Goal: Information Seeking & Learning: Find specific page/section

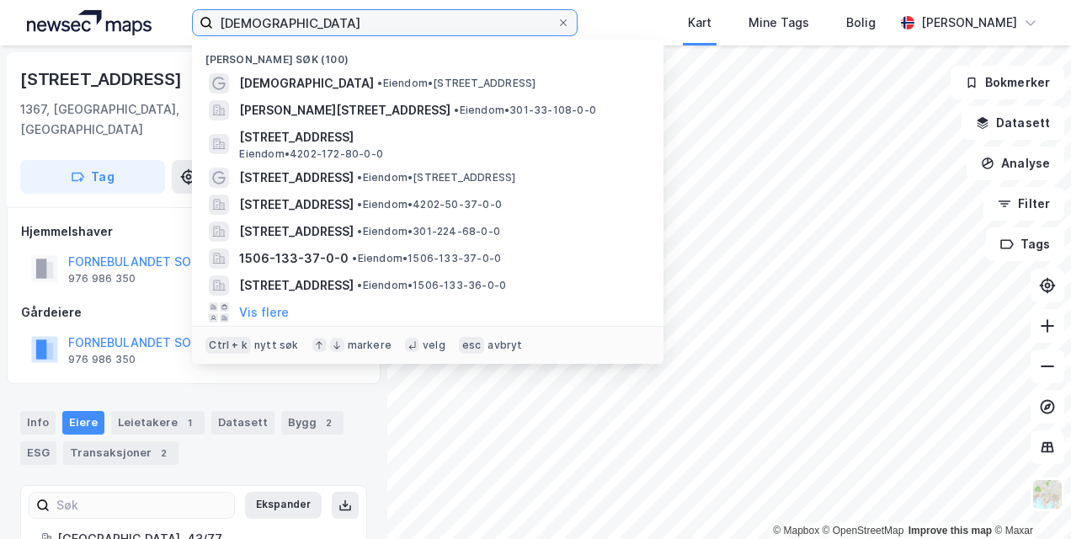
drag, startPoint x: 317, startPoint y: 25, endPoint x: 193, endPoint y: 32, distance: 123.9
click at [193, 32] on label "[DEMOGRAPHIC_DATA]" at bounding box center [384, 22] width 385 height 27
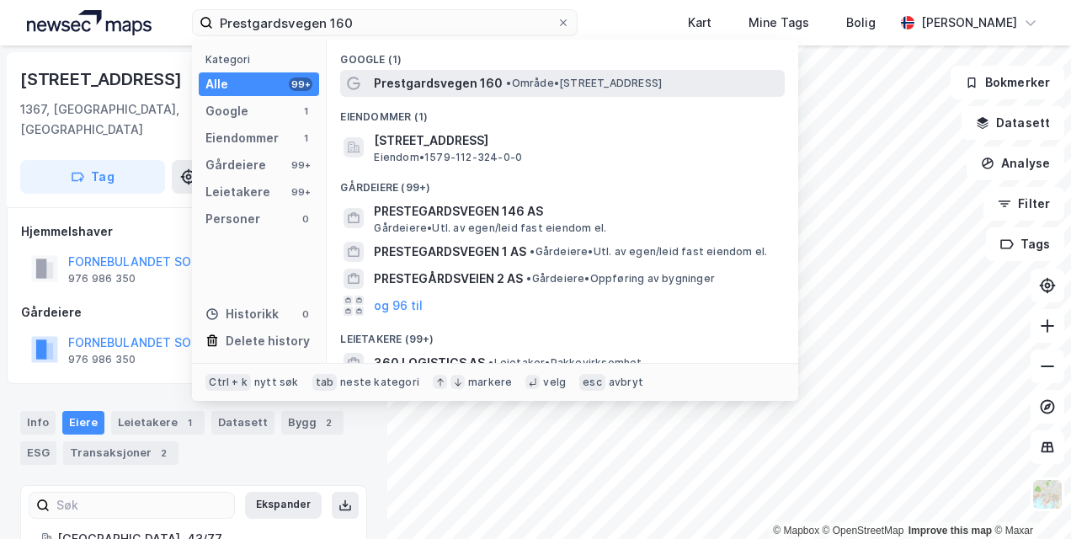
click at [505, 75] on div "Prestgardsvegen 160 • Område • [STREET_ADDRESS]" at bounding box center [577, 83] width 407 height 20
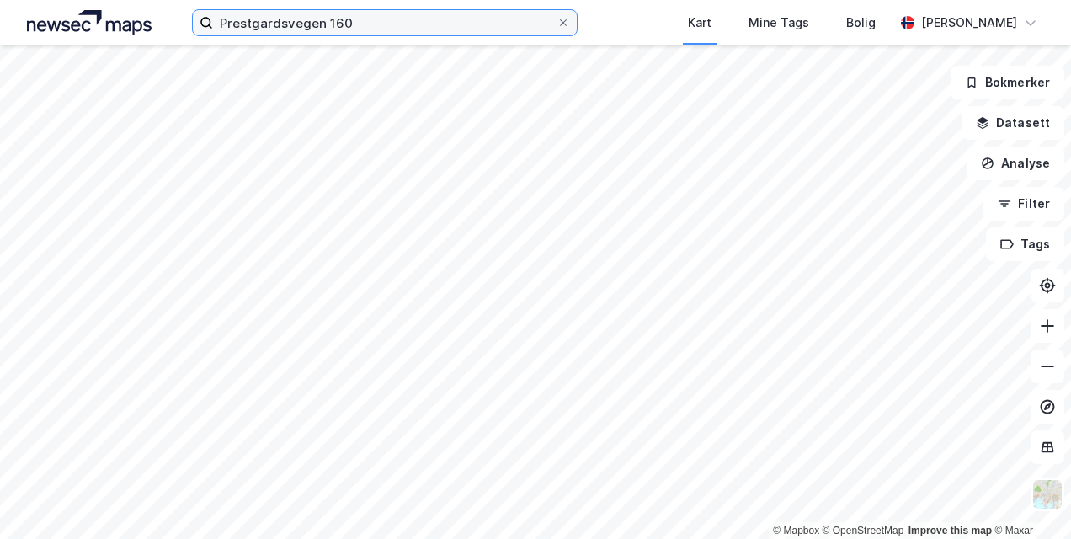
click at [391, 23] on input "Prestgardsvegen 160" at bounding box center [384, 22] width 343 height 25
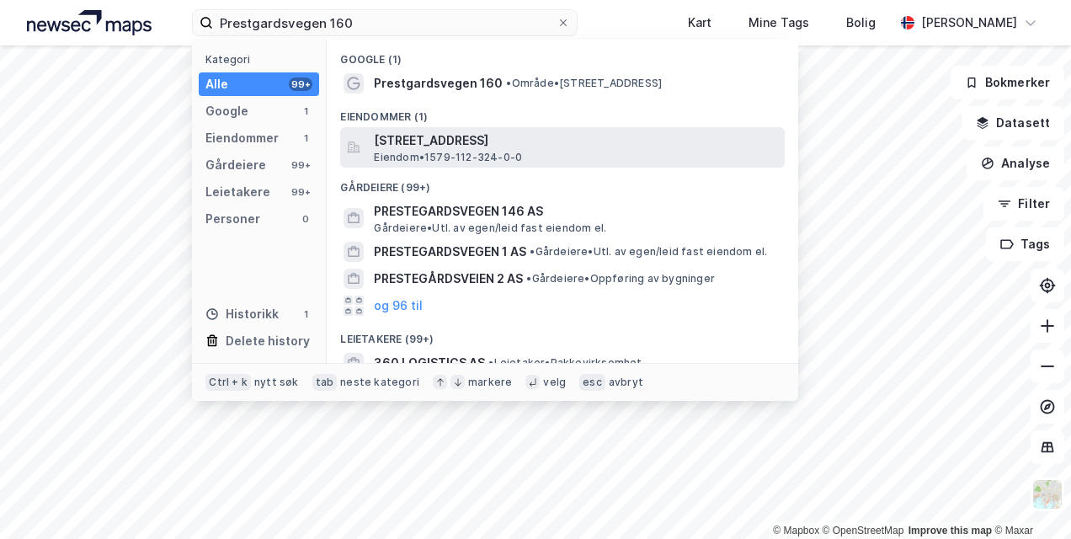
click at [407, 147] on span "[STREET_ADDRESS]" at bounding box center [576, 140] width 404 height 20
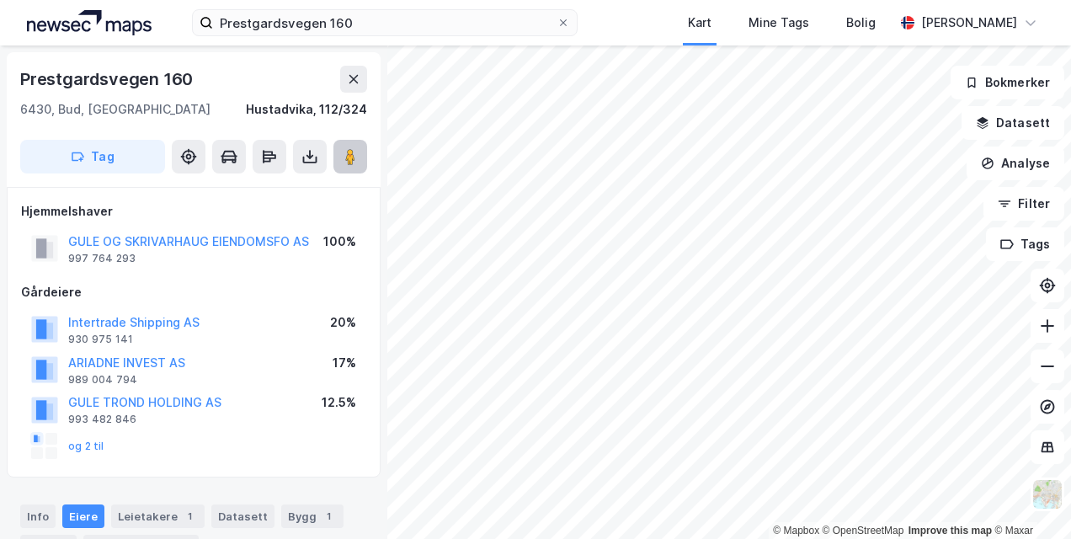
click at [350, 155] on image at bounding box center [350, 156] width 10 height 17
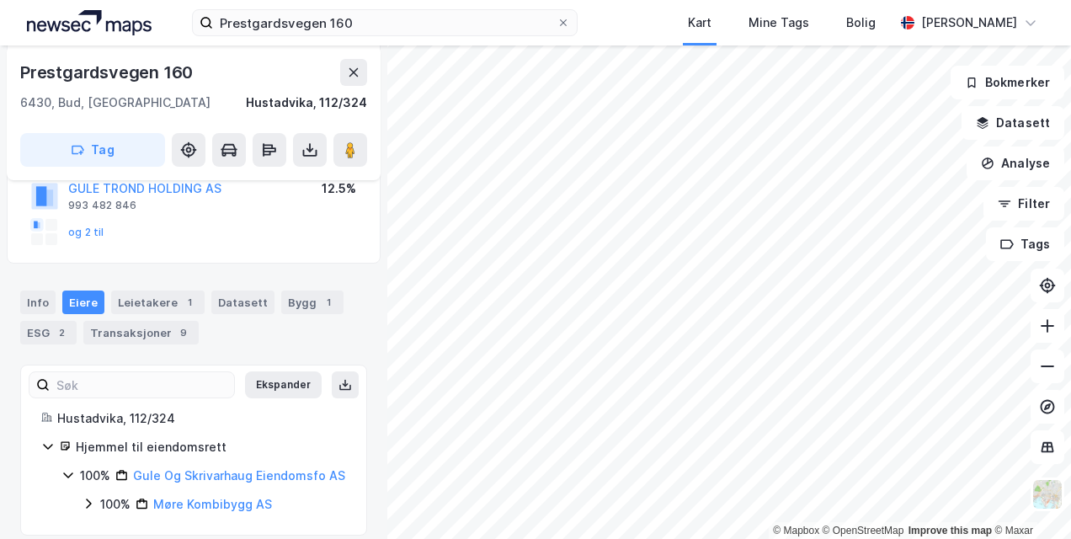
scroll to position [250, 0]
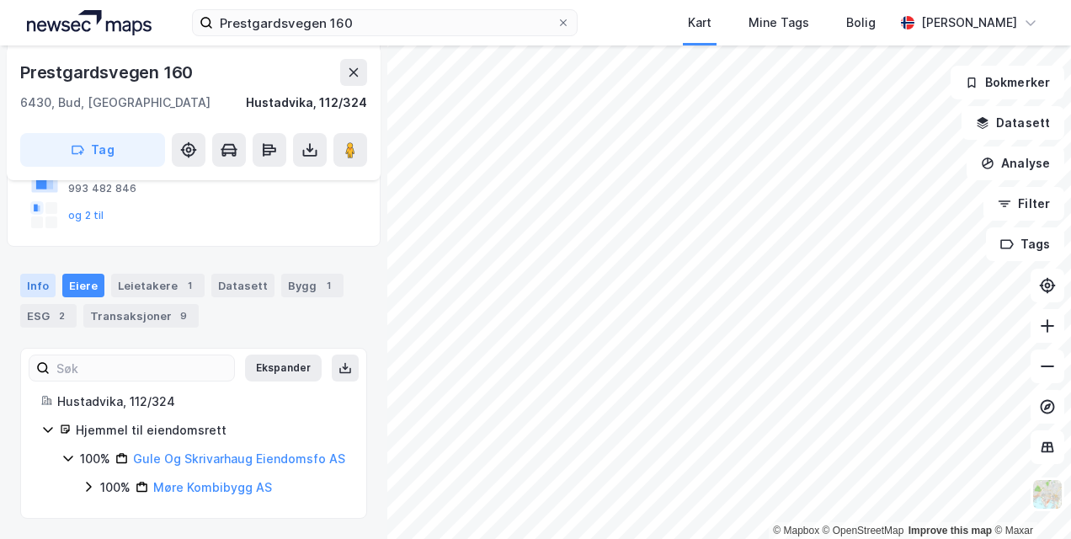
click at [47, 274] on div "Info" at bounding box center [37, 286] width 35 height 24
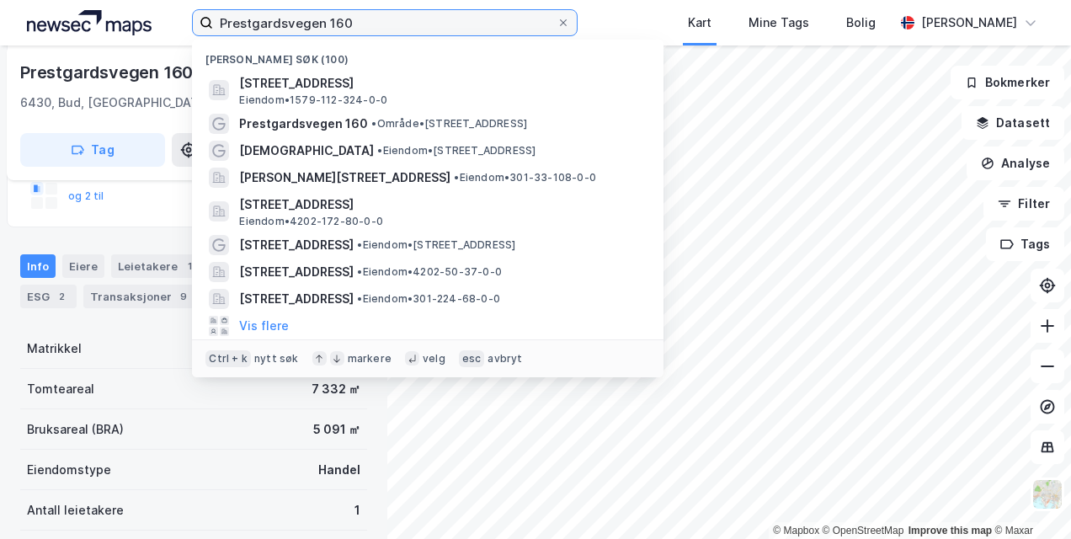
drag, startPoint x: 365, startPoint y: 25, endPoint x: 195, endPoint y: 19, distance: 170.2
click at [198, 19] on label "Prestgardsvegen 160" at bounding box center [384, 22] width 385 height 27
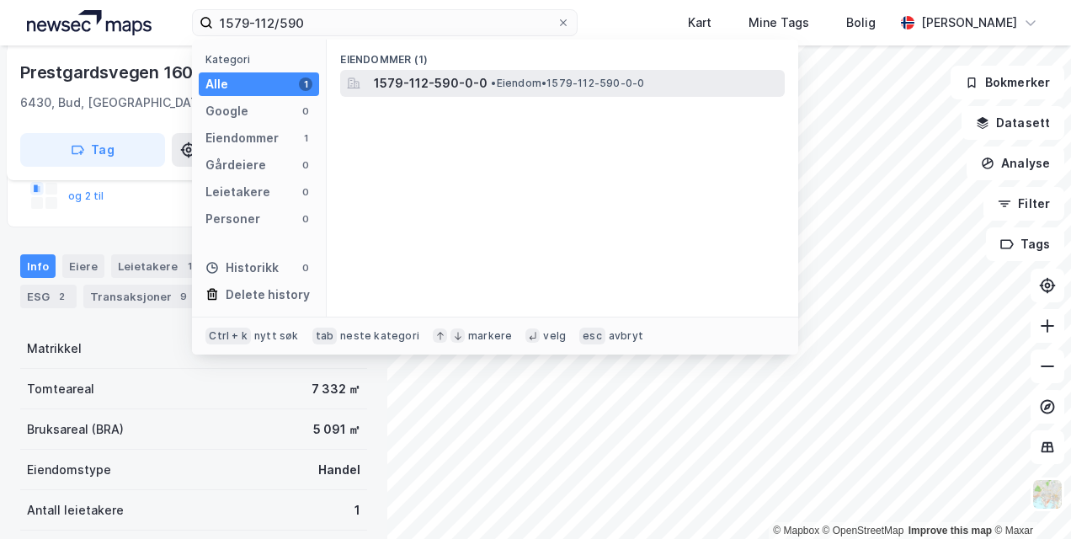
click at [425, 79] on span "1579-112-590-0-0" at bounding box center [431, 83] width 114 height 20
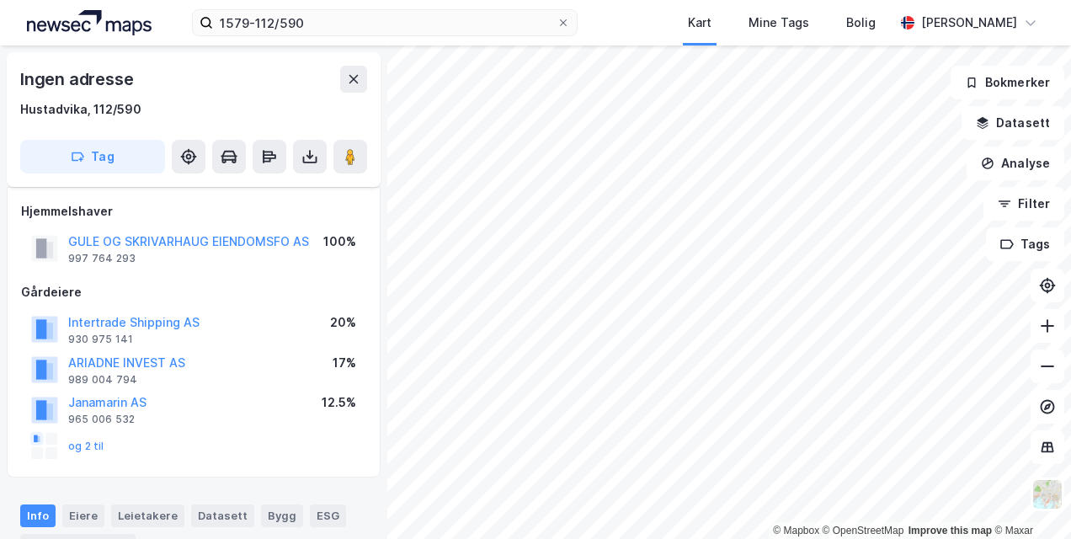
scroll to position [250, 0]
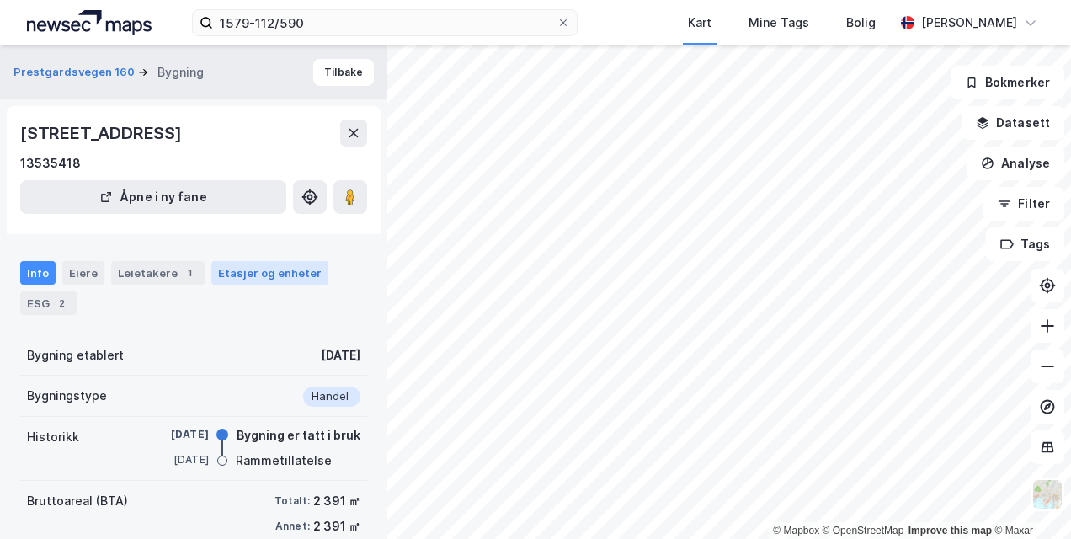
click at [244, 280] on div "Etasjer og enheter" at bounding box center [270, 272] width 104 height 15
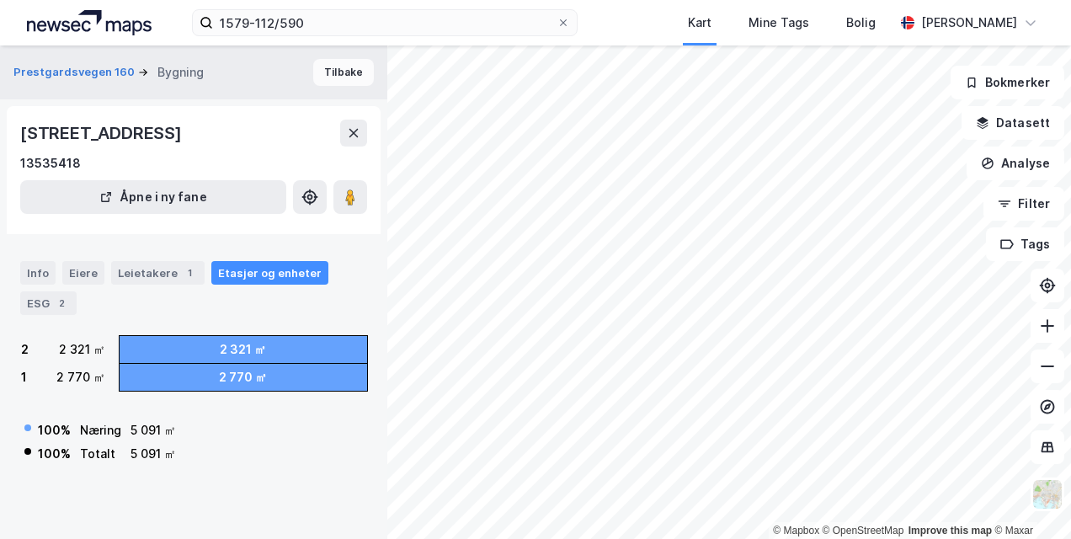
click at [342, 71] on button "Tilbake" at bounding box center [343, 72] width 61 height 27
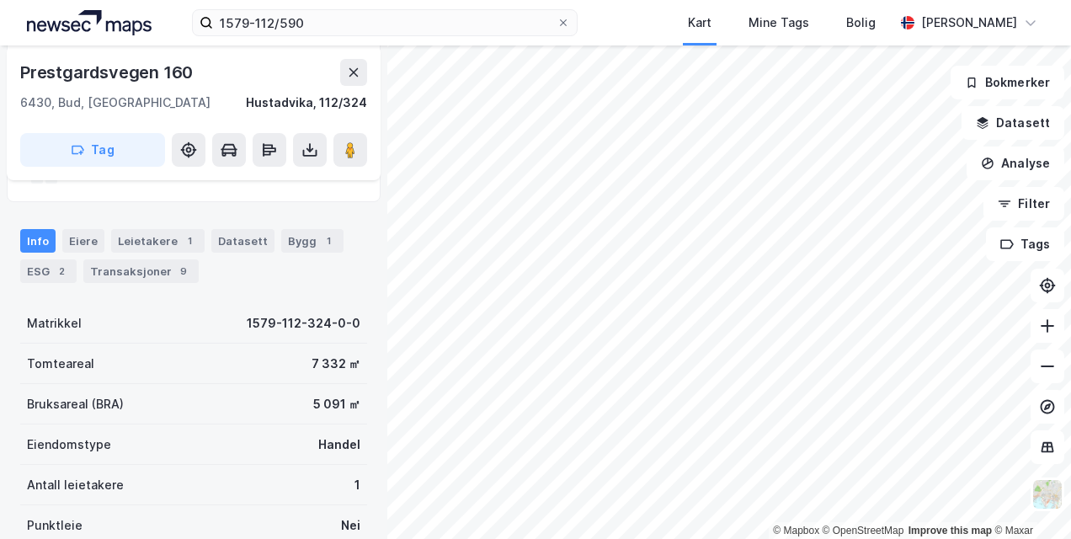
scroll to position [253, 0]
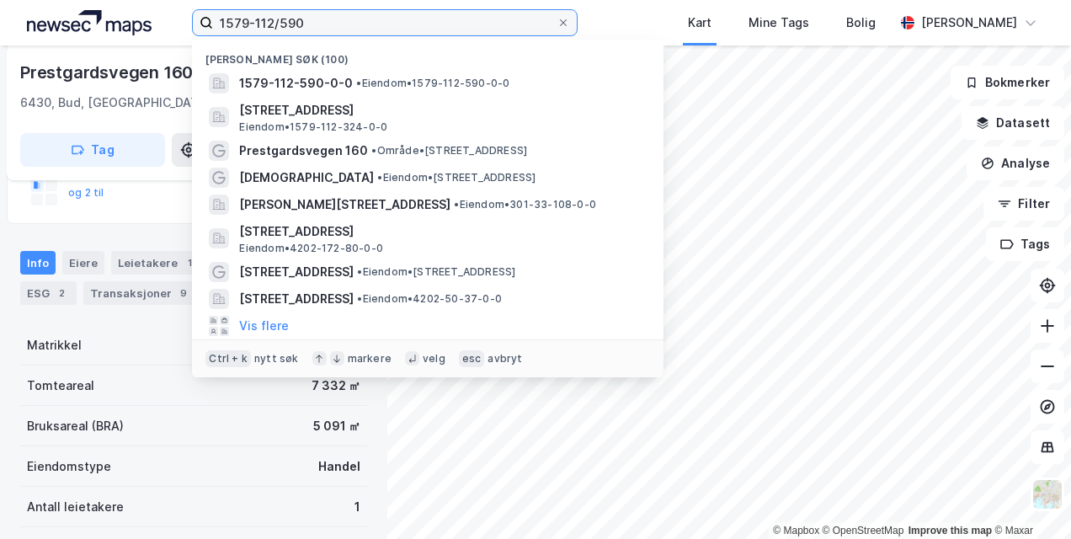
drag, startPoint x: 307, startPoint y: 19, endPoint x: 283, endPoint y: 20, distance: 24.5
click at [283, 20] on input "1579-112/590" at bounding box center [384, 22] width 343 height 25
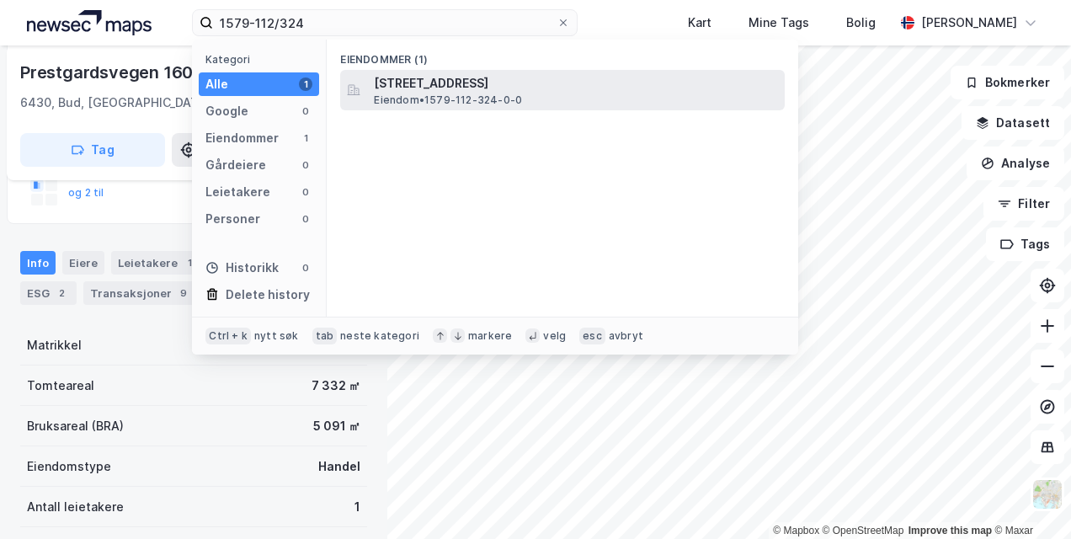
click at [453, 84] on span "[STREET_ADDRESS]" at bounding box center [576, 83] width 404 height 20
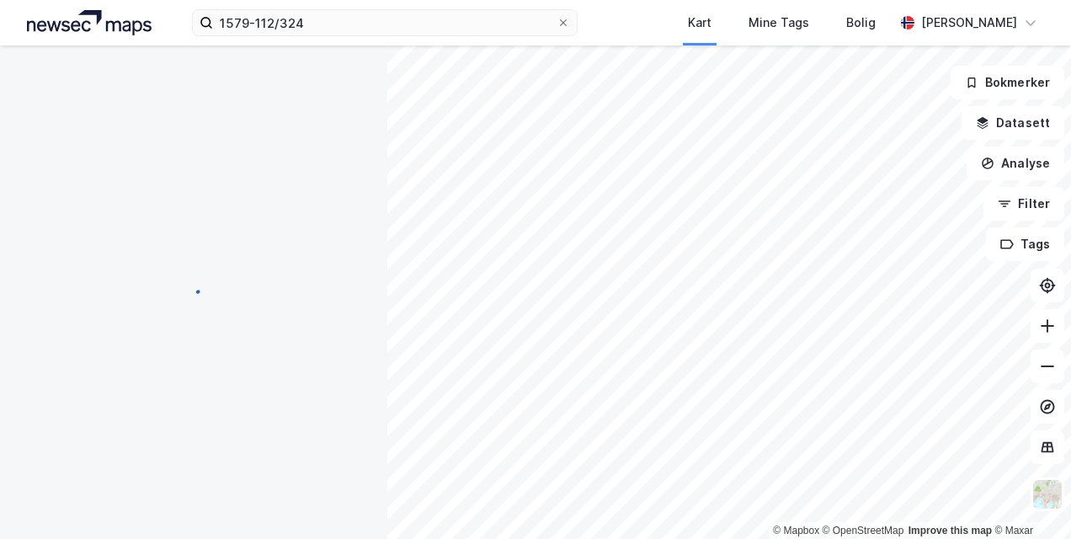
scroll to position [253, 0]
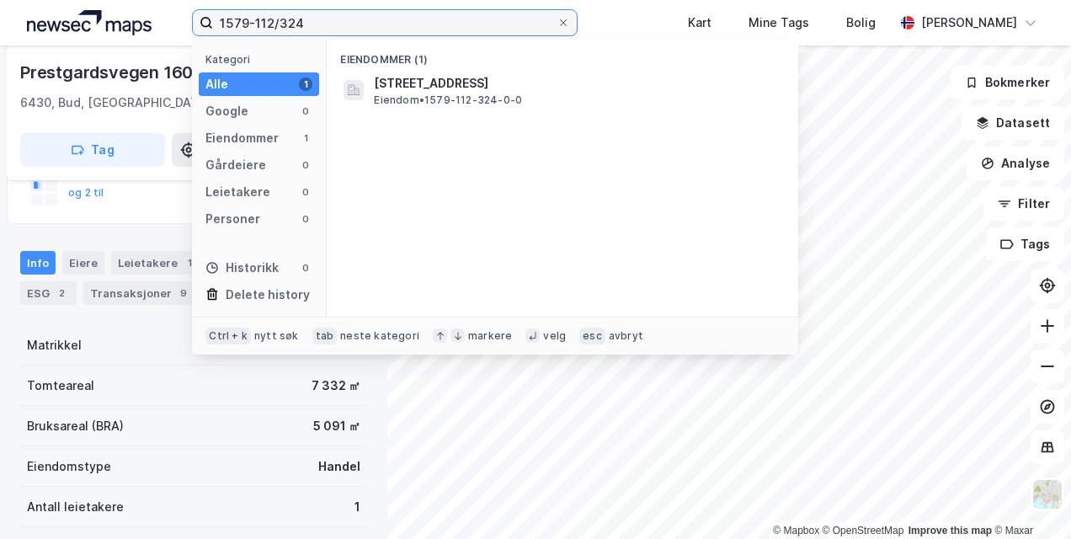
drag, startPoint x: 306, startPoint y: 29, endPoint x: 281, endPoint y: 29, distance: 25.3
click at [281, 29] on input "1579-112/324" at bounding box center [384, 22] width 343 height 25
click at [326, 17] on input "1579-112/590" at bounding box center [384, 22] width 343 height 25
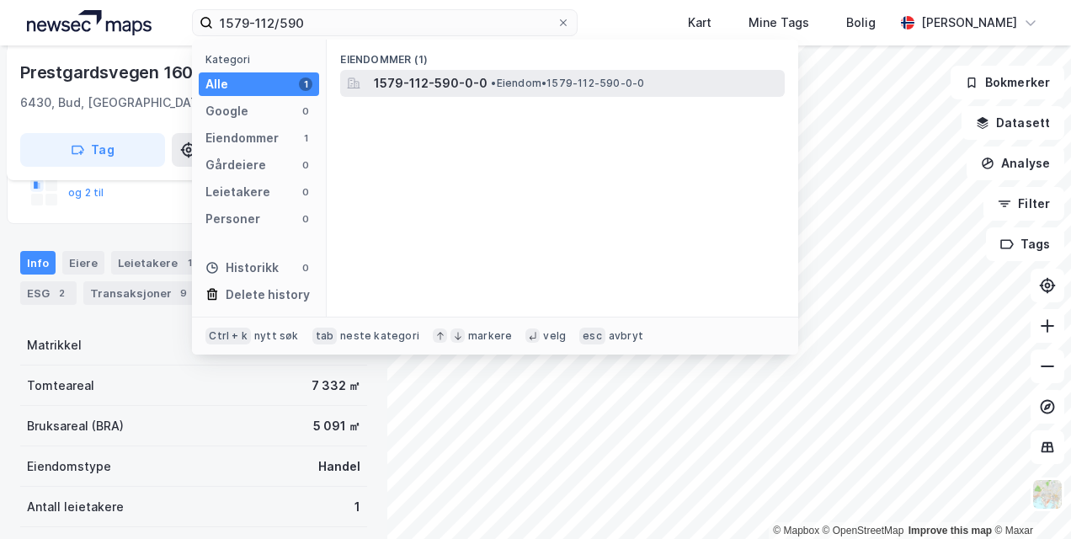
click at [461, 83] on span "1579-112-590-0-0" at bounding box center [431, 83] width 114 height 20
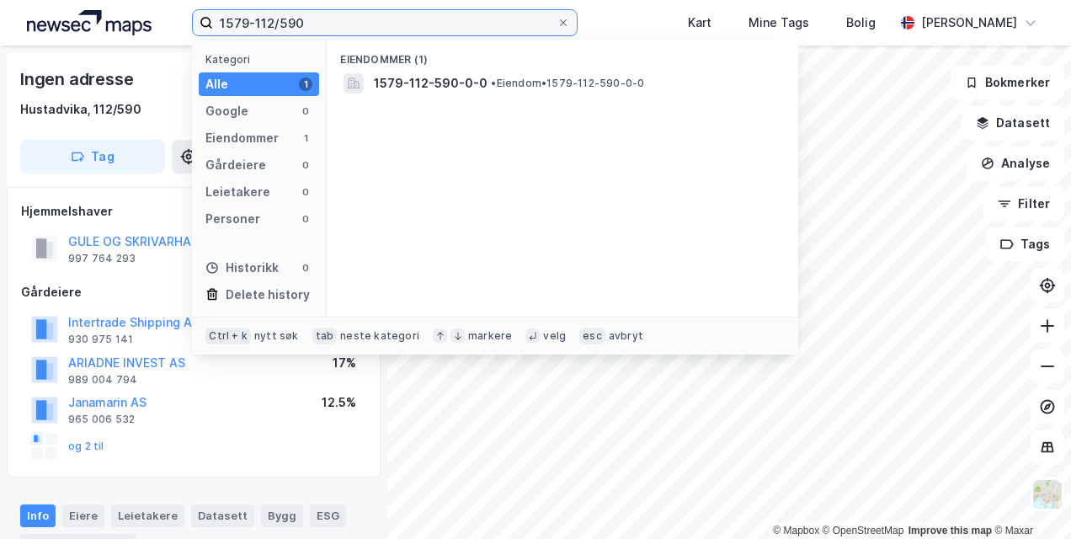
drag, startPoint x: 306, startPoint y: 21, endPoint x: 278, endPoint y: 25, distance: 28.1
click at [278, 25] on input "1579-112/590" at bounding box center [384, 22] width 343 height 25
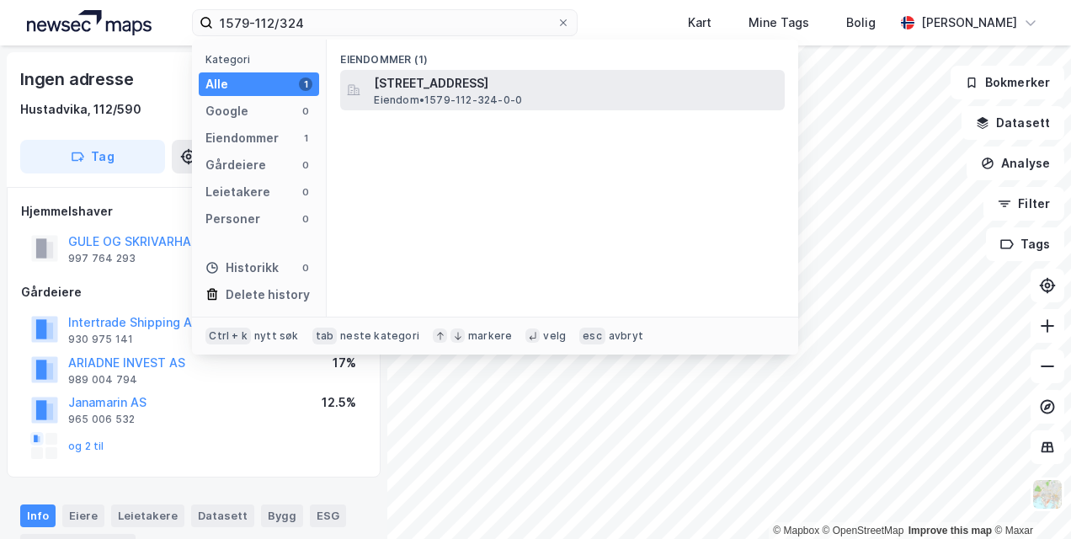
click at [465, 85] on span "[STREET_ADDRESS]" at bounding box center [576, 83] width 404 height 20
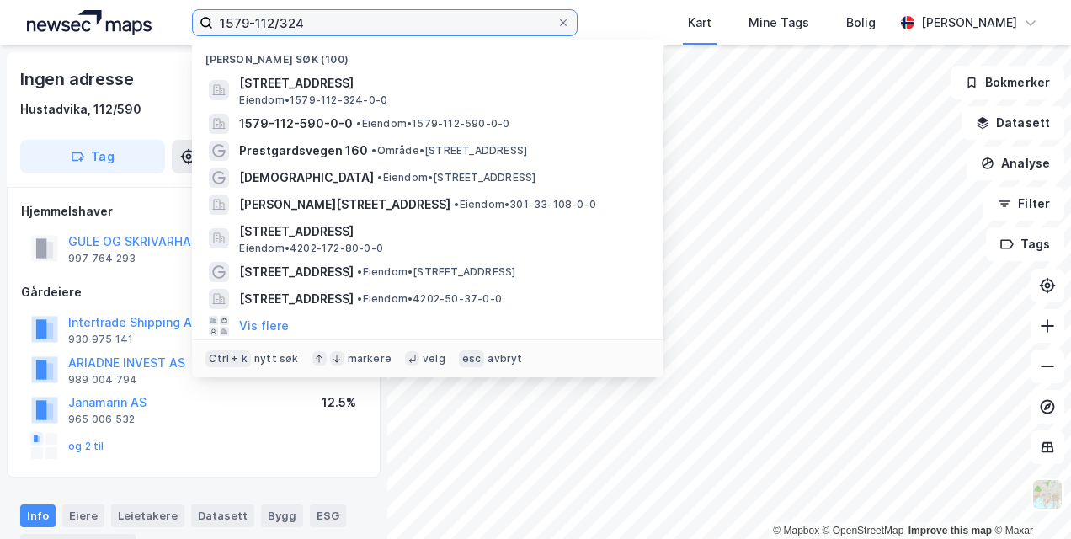
drag, startPoint x: 317, startPoint y: 25, endPoint x: 213, endPoint y: 34, distance: 103.9
click at [213, 34] on input "1579-112/324" at bounding box center [384, 22] width 343 height 25
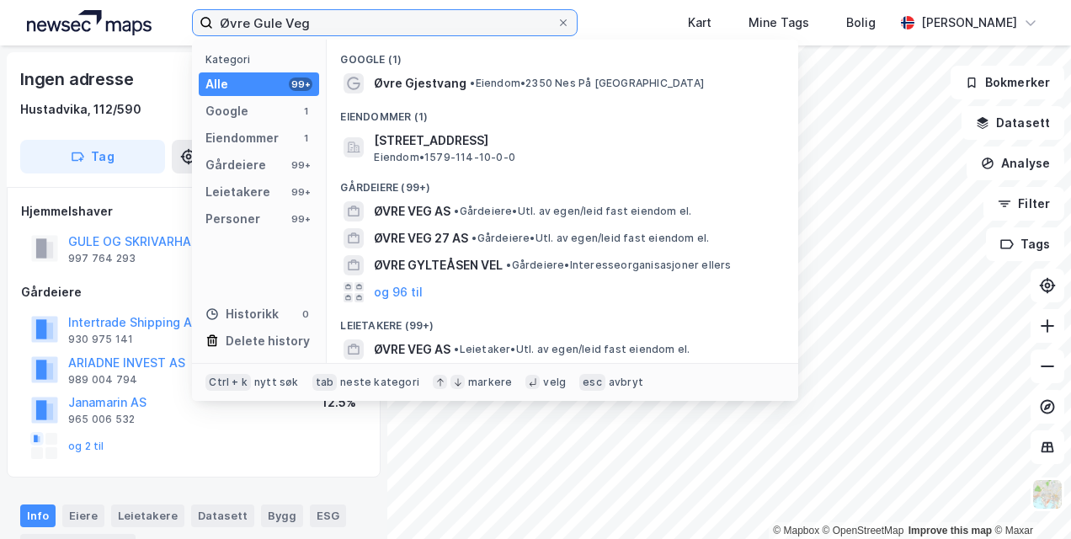
drag, startPoint x: 320, startPoint y: 19, endPoint x: 216, endPoint y: 21, distance: 104.4
click at [216, 21] on input "Øvre Gule Veg" at bounding box center [384, 22] width 343 height 25
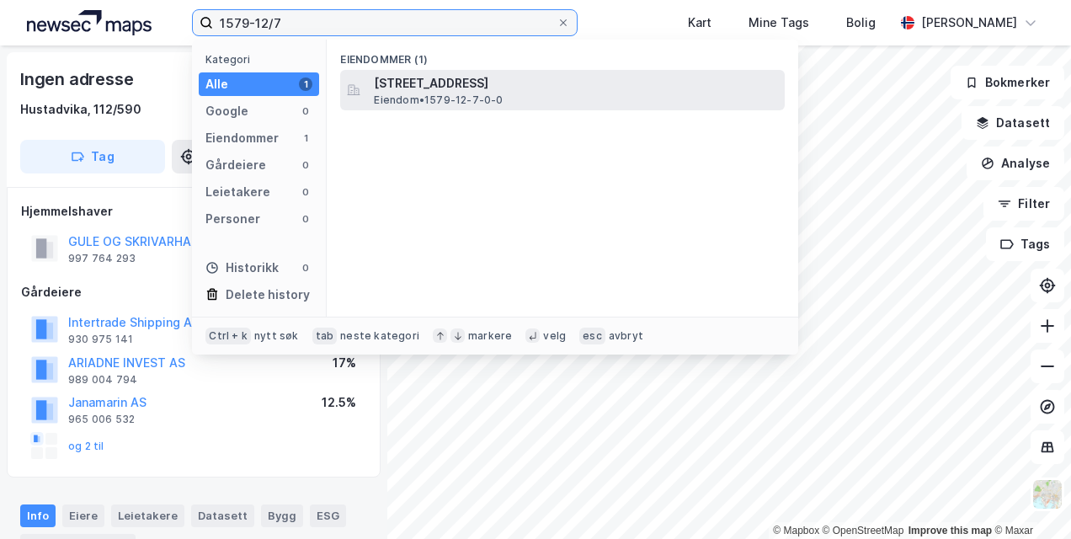
type input "1579-12/7"
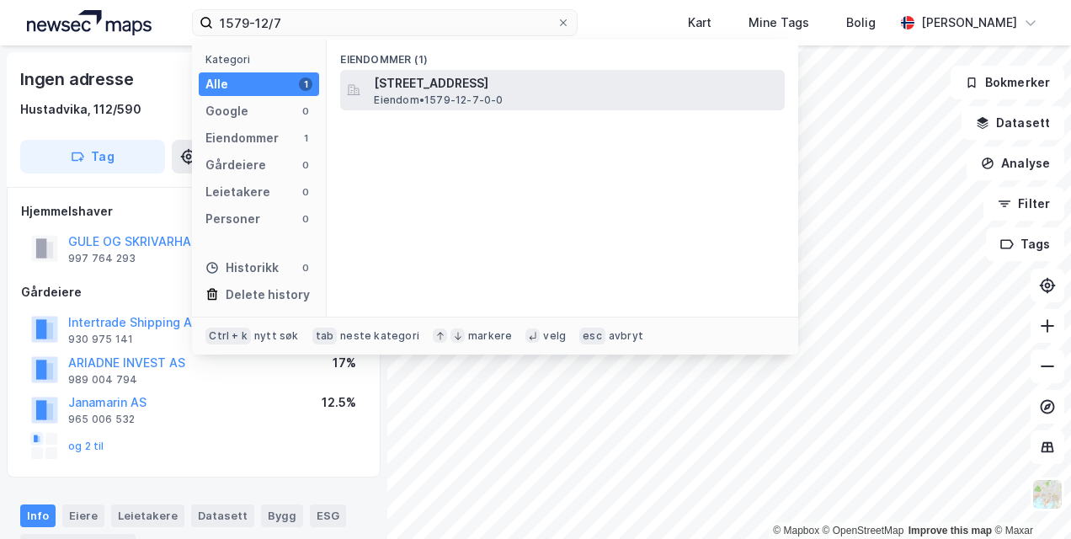
click at [413, 86] on span "[STREET_ADDRESS]" at bounding box center [576, 83] width 404 height 20
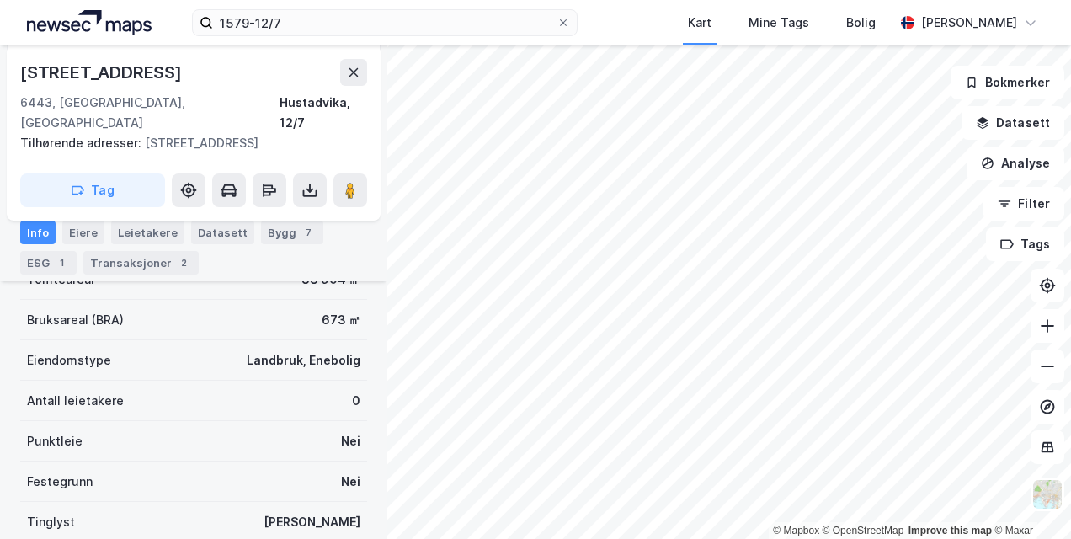
scroll to position [253, 0]
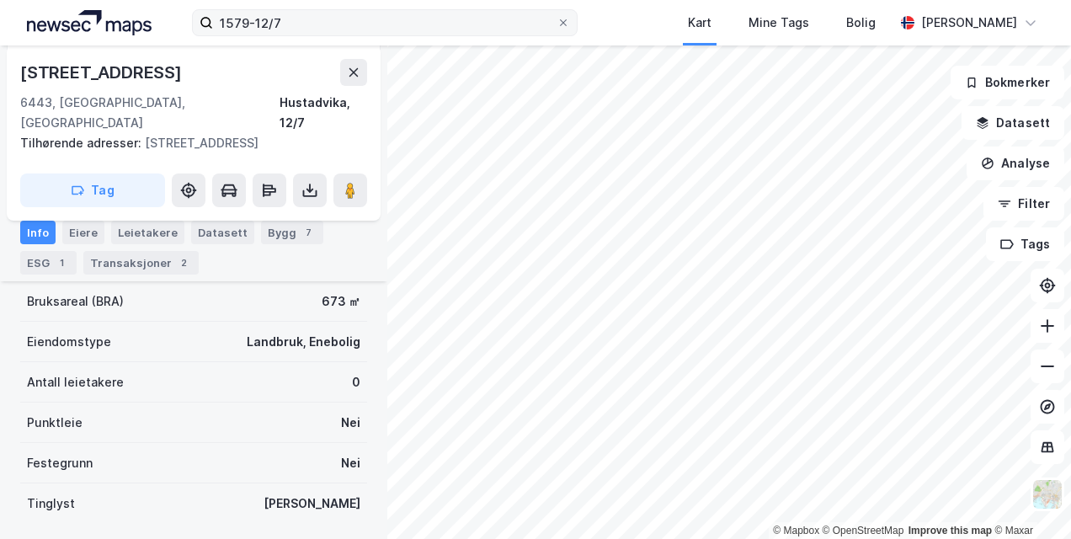
click at [568, 24] on icon at bounding box center [563, 23] width 10 height 10
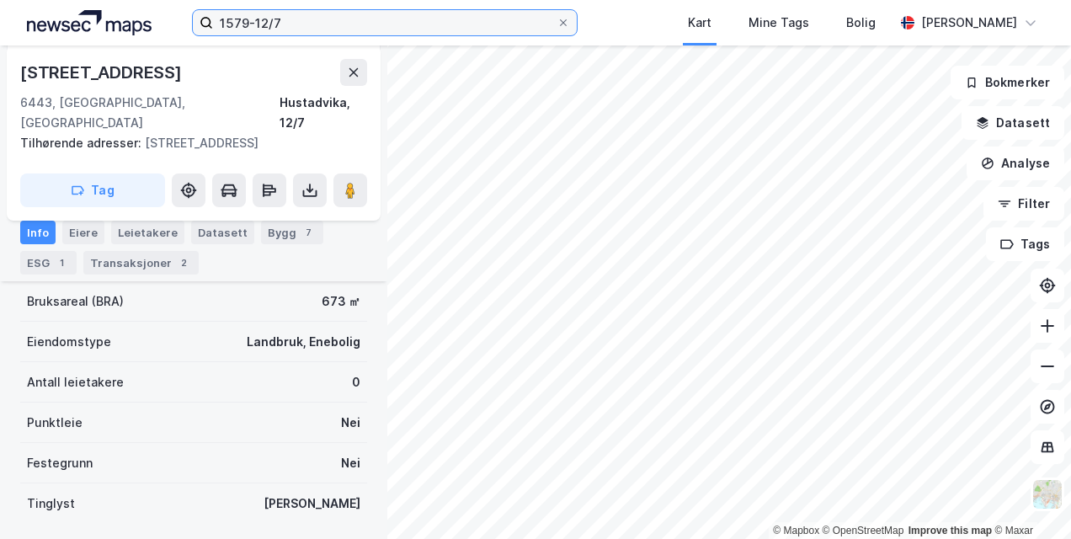
click at [556, 24] on input "1579-12/7" at bounding box center [384, 22] width 343 height 25
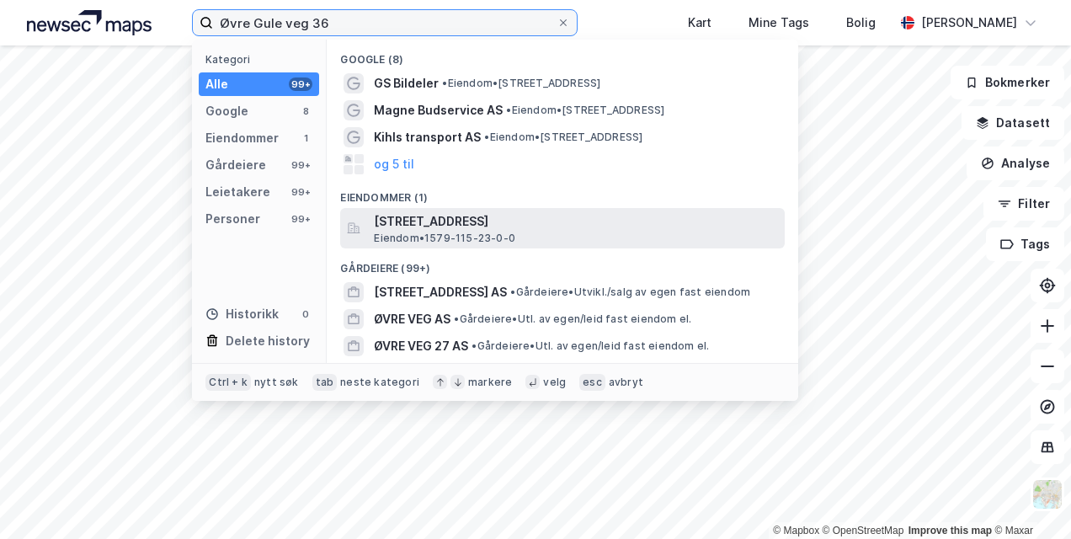
type input "Øvre Gule veg 36"
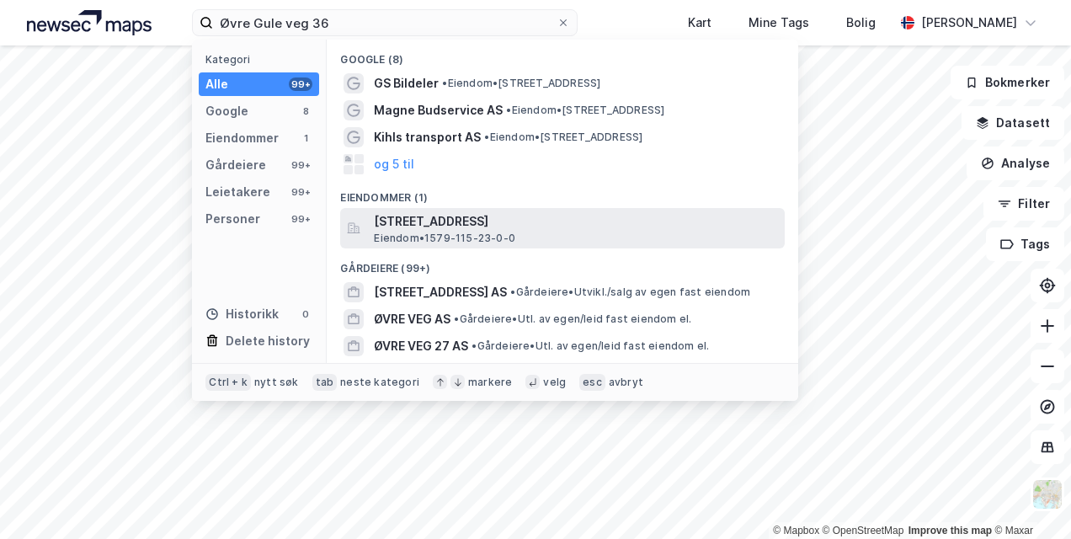
click at [418, 226] on span "[STREET_ADDRESS]" at bounding box center [576, 221] width 404 height 20
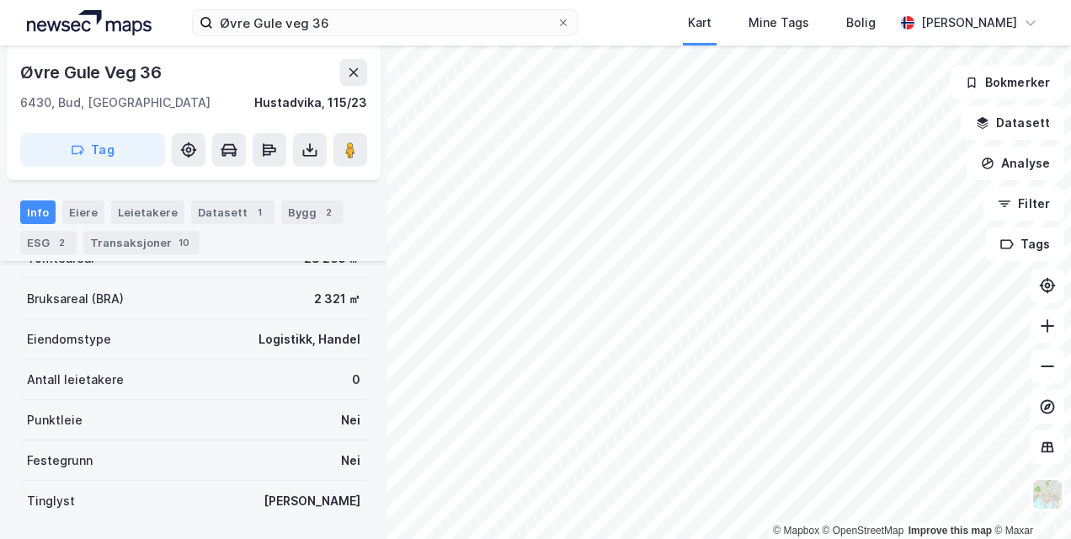
scroll to position [238, 0]
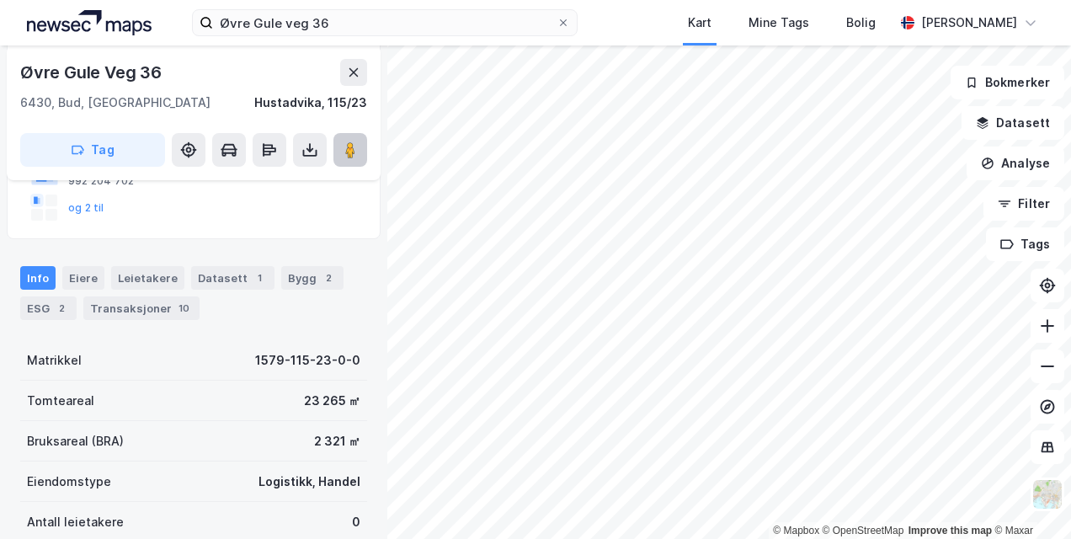
click at [352, 150] on image at bounding box center [350, 149] width 10 height 17
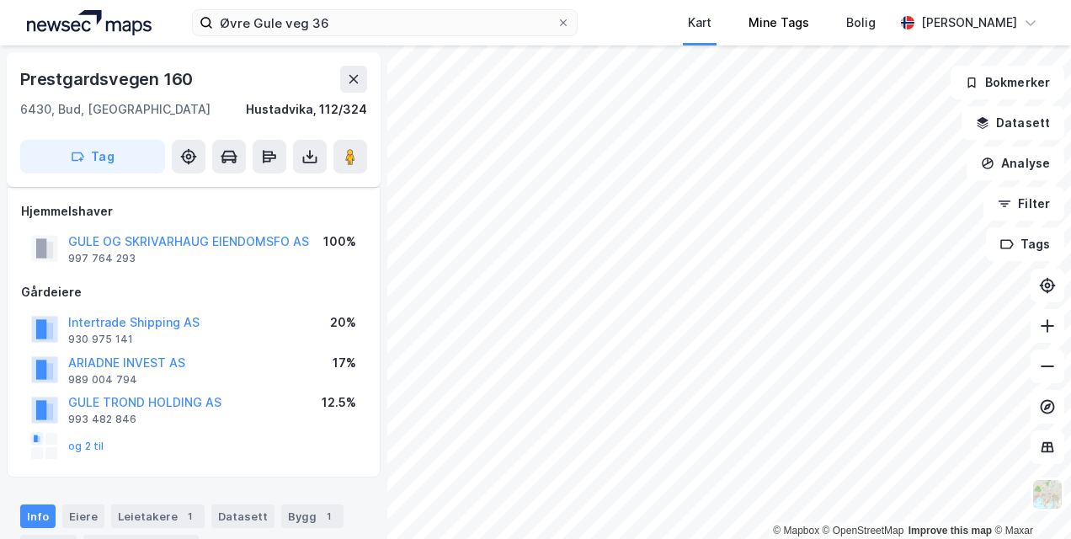
scroll to position [238, 0]
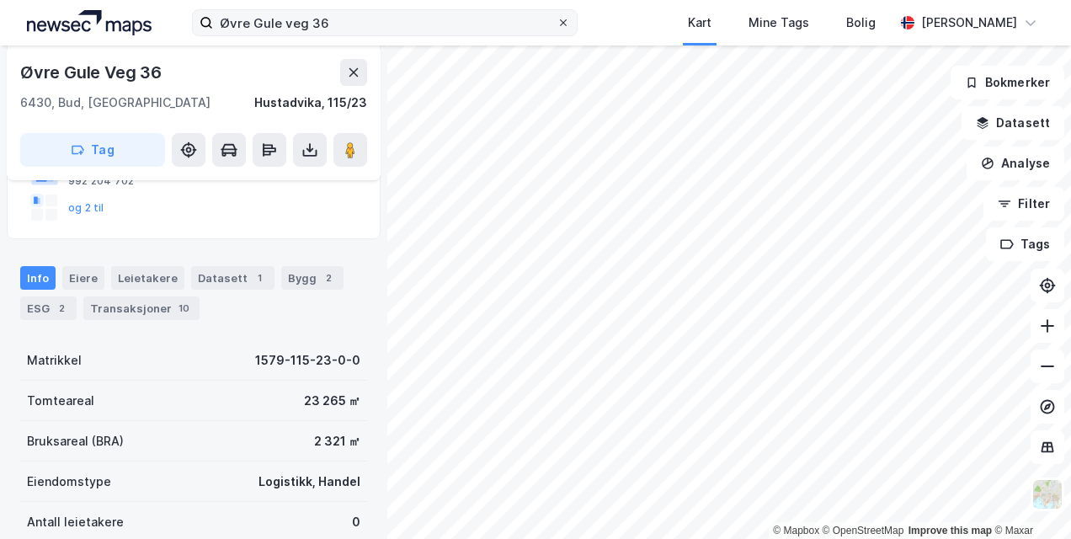
click at [568, 17] on div at bounding box center [563, 22] width 10 height 13
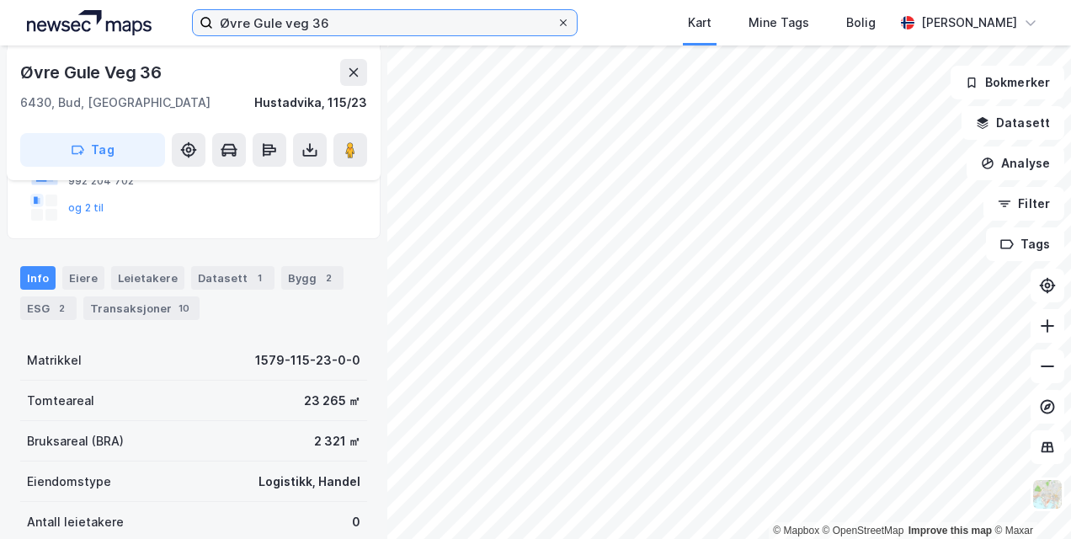
click at [556, 17] on input "Øvre Gule veg 36" at bounding box center [384, 22] width 343 height 25
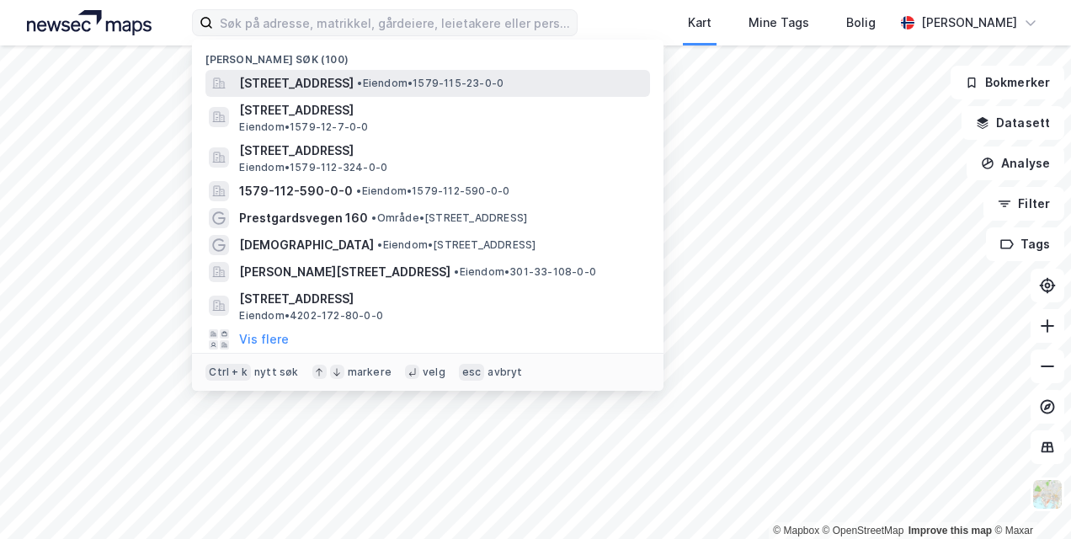
click at [354, 81] on span "[STREET_ADDRESS]" at bounding box center [296, 83] width 115 height 20
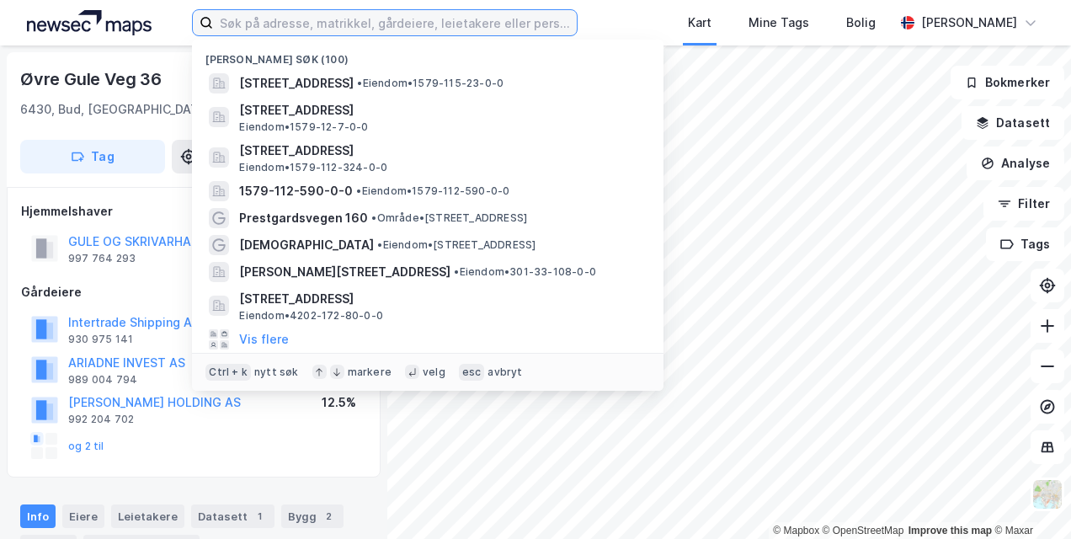
click at [225, 27] on input at bounding box center [394, 22] width 363 height 25
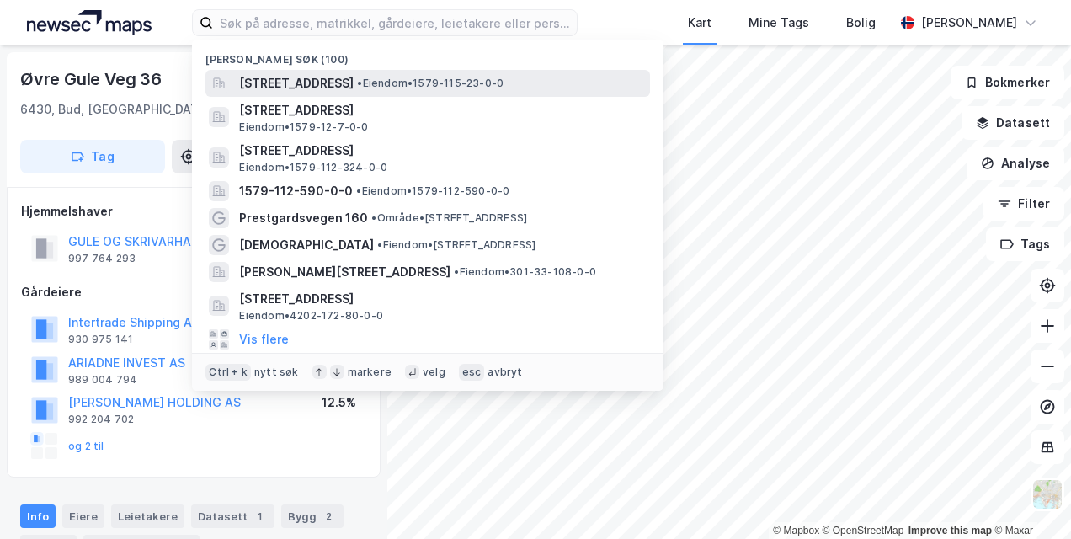
click at [354, 75] on span "[STREET_ADDRESS]" at bounding box center [296, 83] width 115 height 20
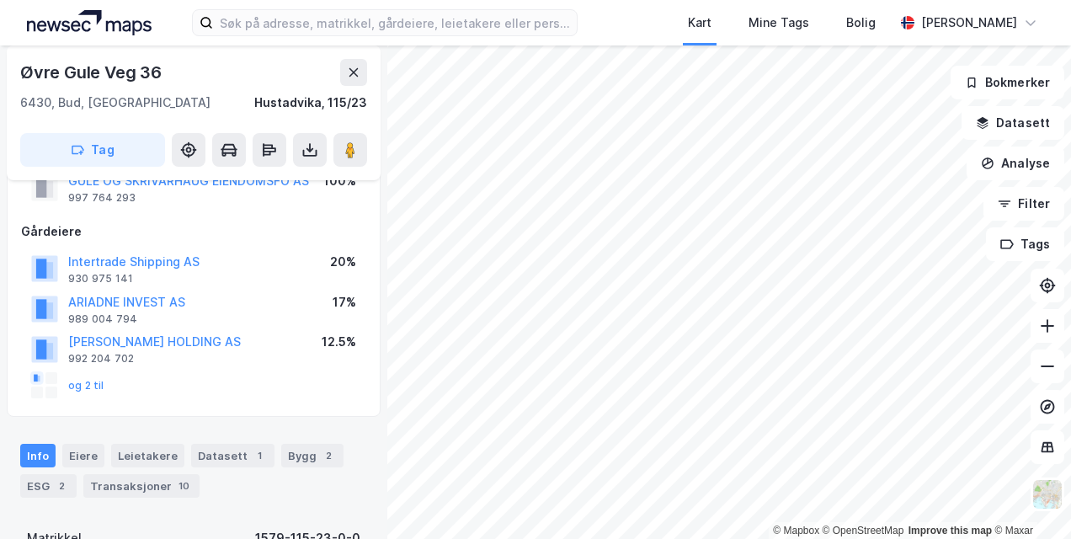
scroll to position [84, 0]
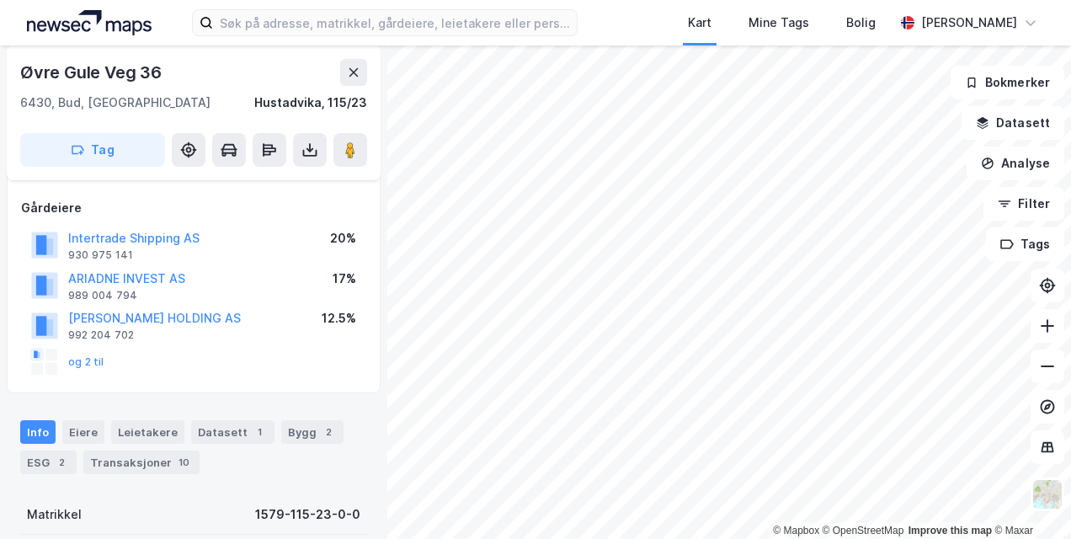
click at [28, 429] on div "Info" at bounding box center [37, 432] width 35 height 24
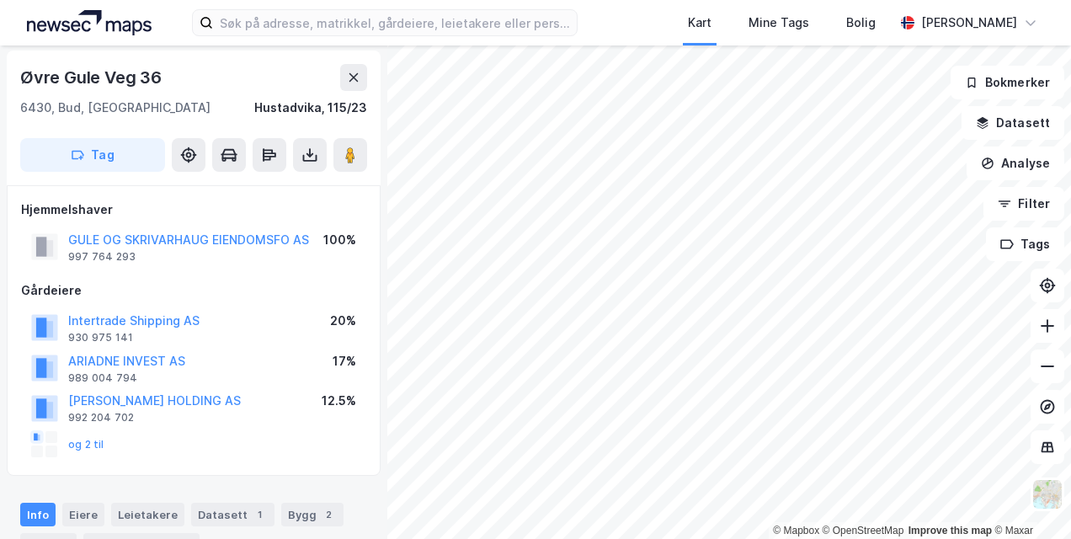
scroll to position [0, 0]
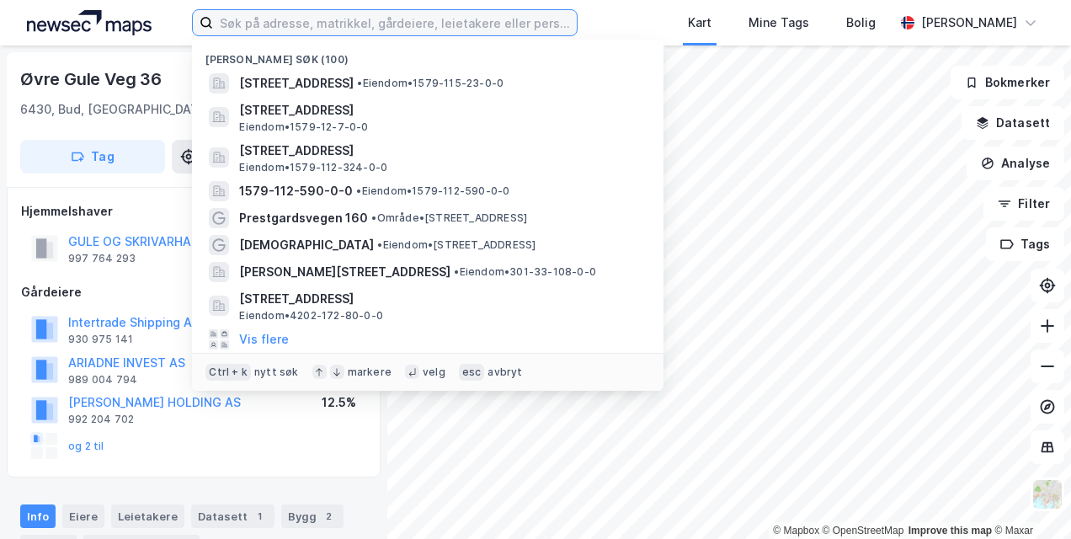
click at [312, 22] on input at bounding box center [394, 22] width 363 height 25
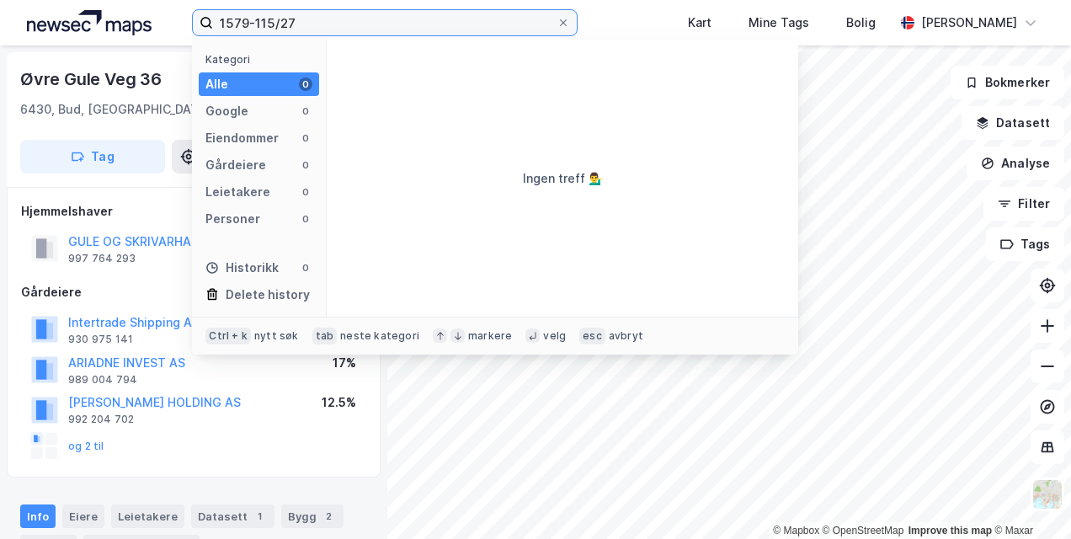
drag, startPoint x: 296, startPoint y: 19, endPoint x: 283, endPoint y: 19, distance: 13.5
click at [283, 19] on input "1579-115/27" at bounding box center [384, 22] width 343 height 25
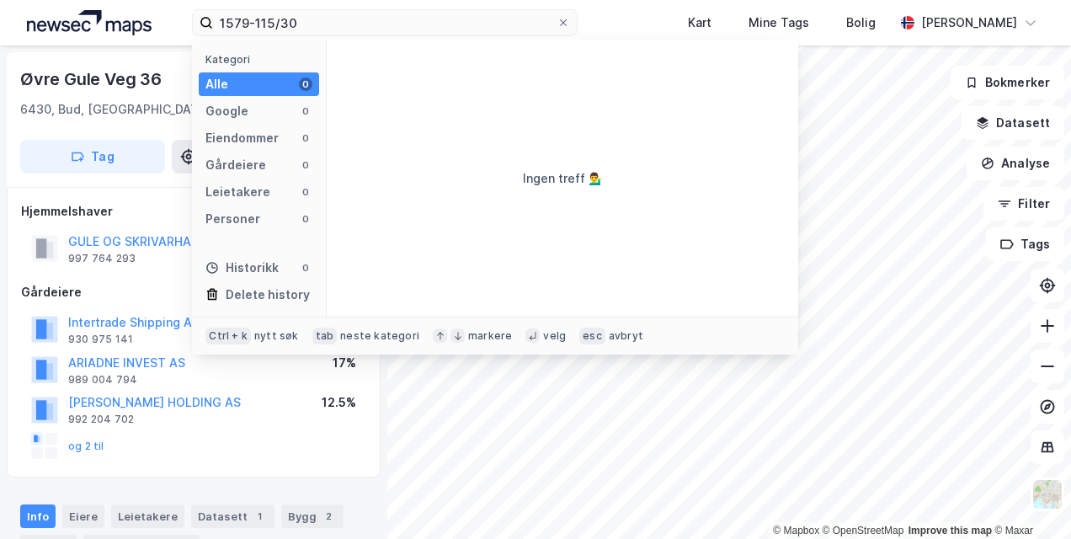
click at [630, 259] on div "Ingen treff 💁‍♂️" at bounding box center [562, 178] width 471 height 277
click at [682, 168] on div "Ingen treff 💁‍♂️" at bounding box center [562, 178] width 471 height 277
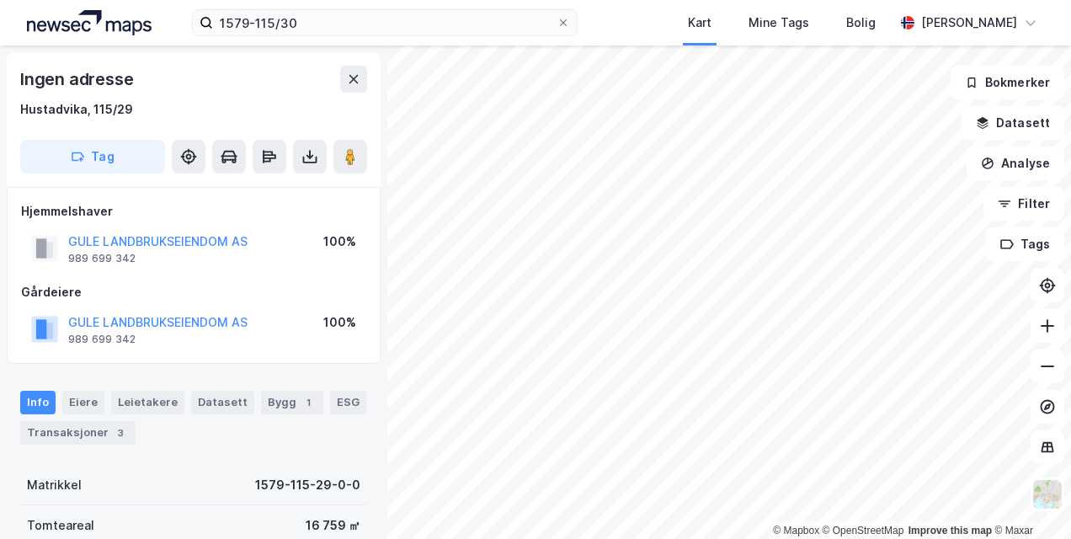
scroll to position [2, 0]
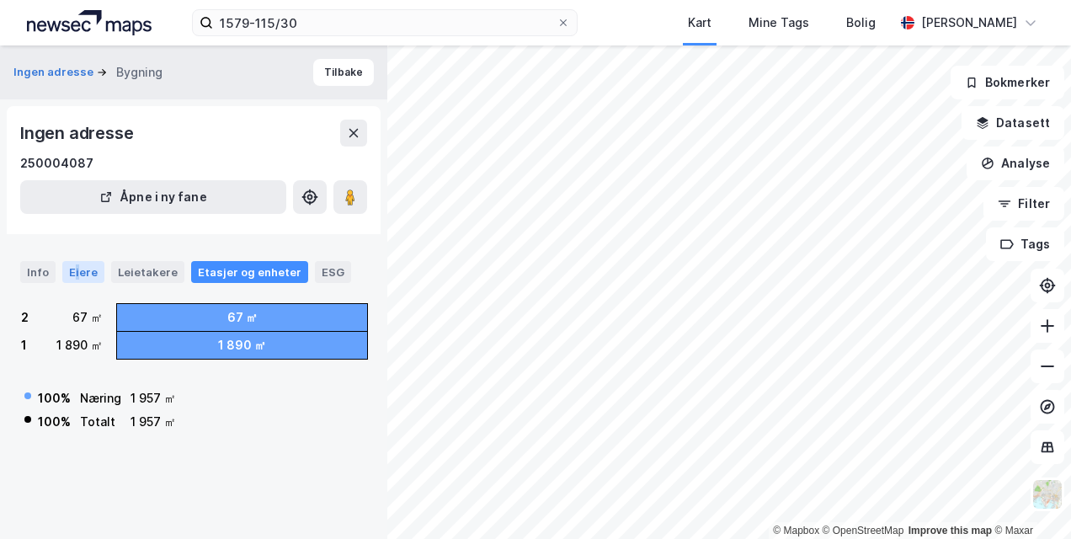
click at [76, 269] on div "Eiere" at bounding box center [83, 272] width 42 height 22
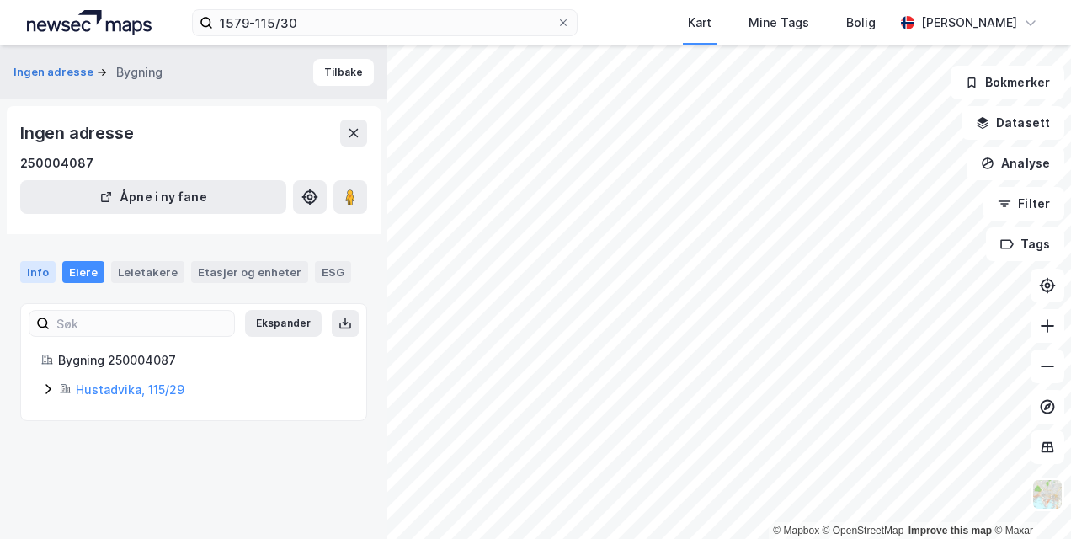
click at [39, 270] on div "Info" at bounding box center [37, 272] width 35 height 22
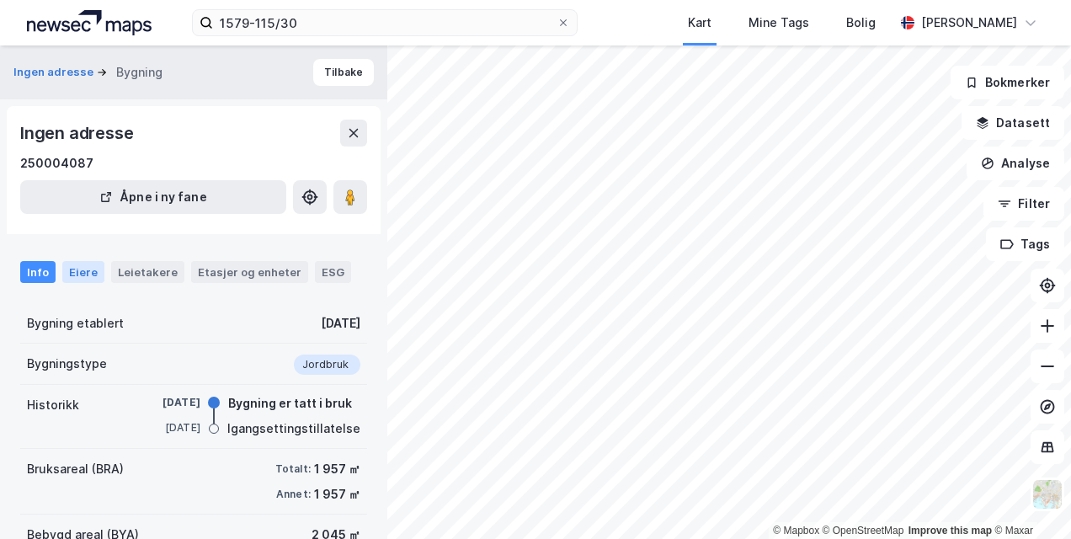
click at [86, 270] on div "Eiere" at bounding box center [83, 272] width 42 height 22
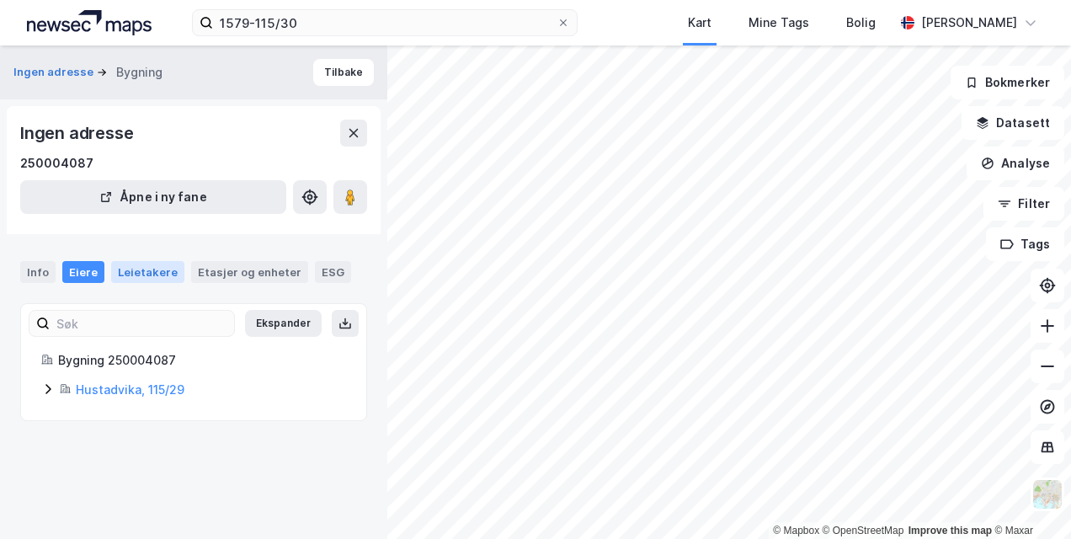
click at [150, 269] on div "Leietakere" at bounding box center [147, 272] width 73 height 22
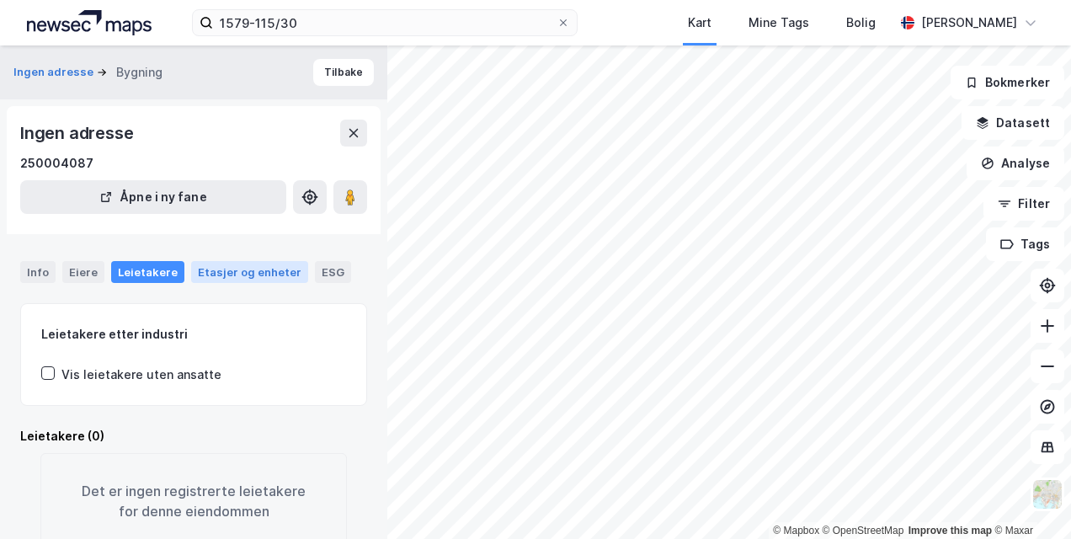
click at [216, 271] on div "Etasjer og enheter" at bounding box center [250, 271] width 104 height 15
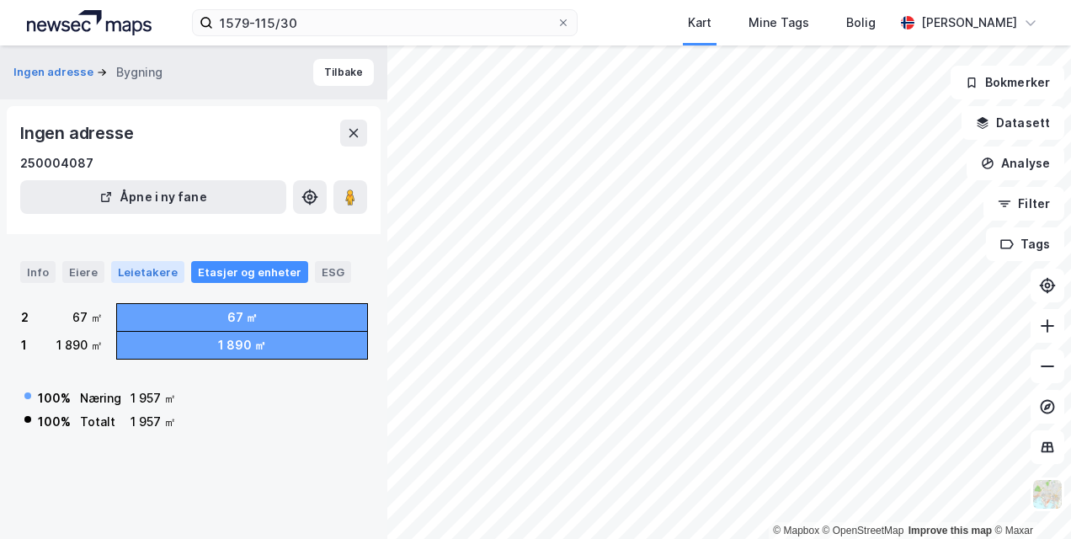
click at [146, 273] on div "Leietakere" at bounding box center [147, 272] width 73 height 22
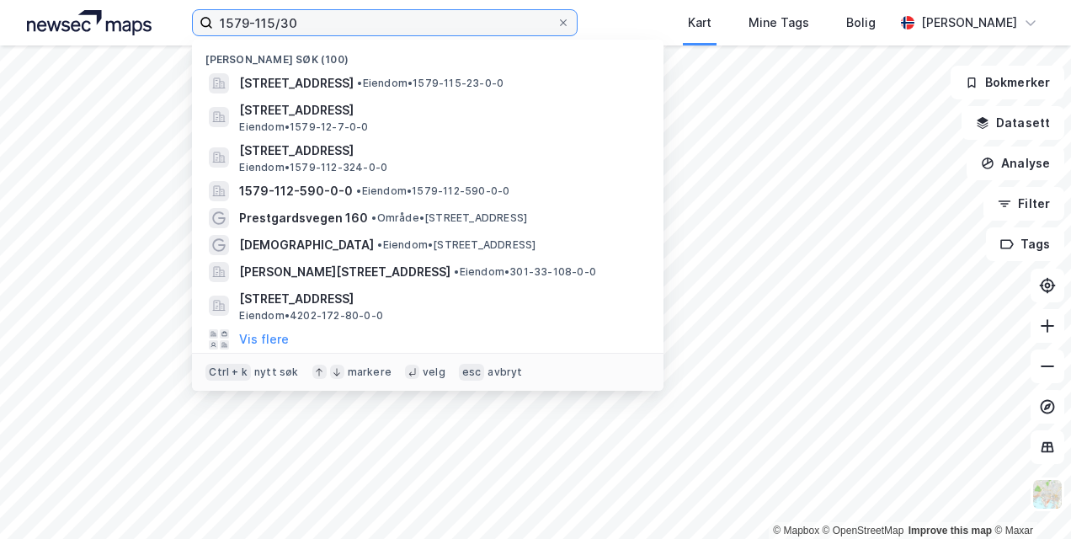
drag, startPoint x: 301, startPoint y: 24, endPoint x: 282, endPoint y: 25, distance: 19.4
click at [282, 25] on input "1579-115/30" at bounding box center [384, 22] width 343 height 25
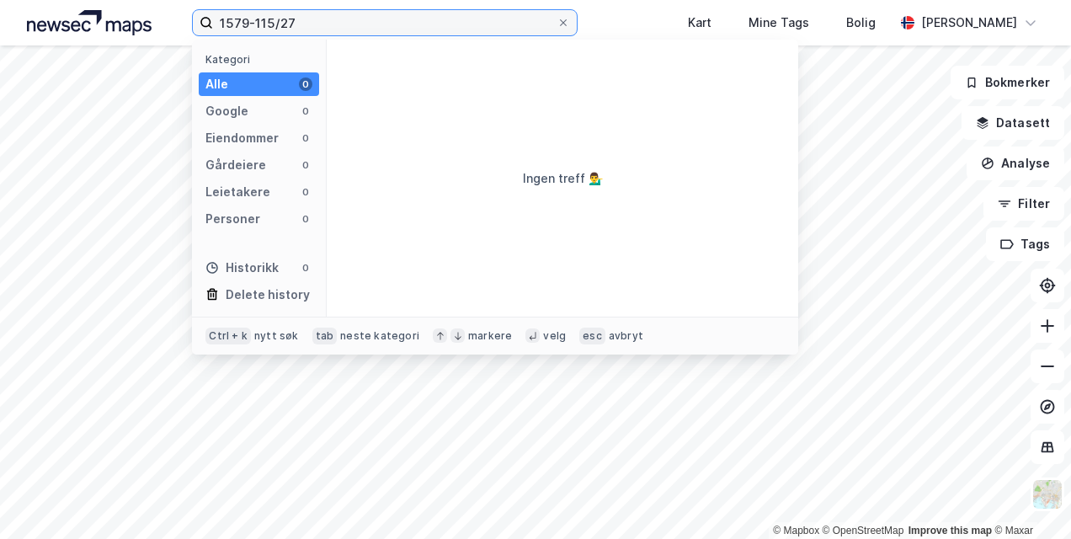
type input "1579-115/27"
